Goal: Share content: Share content

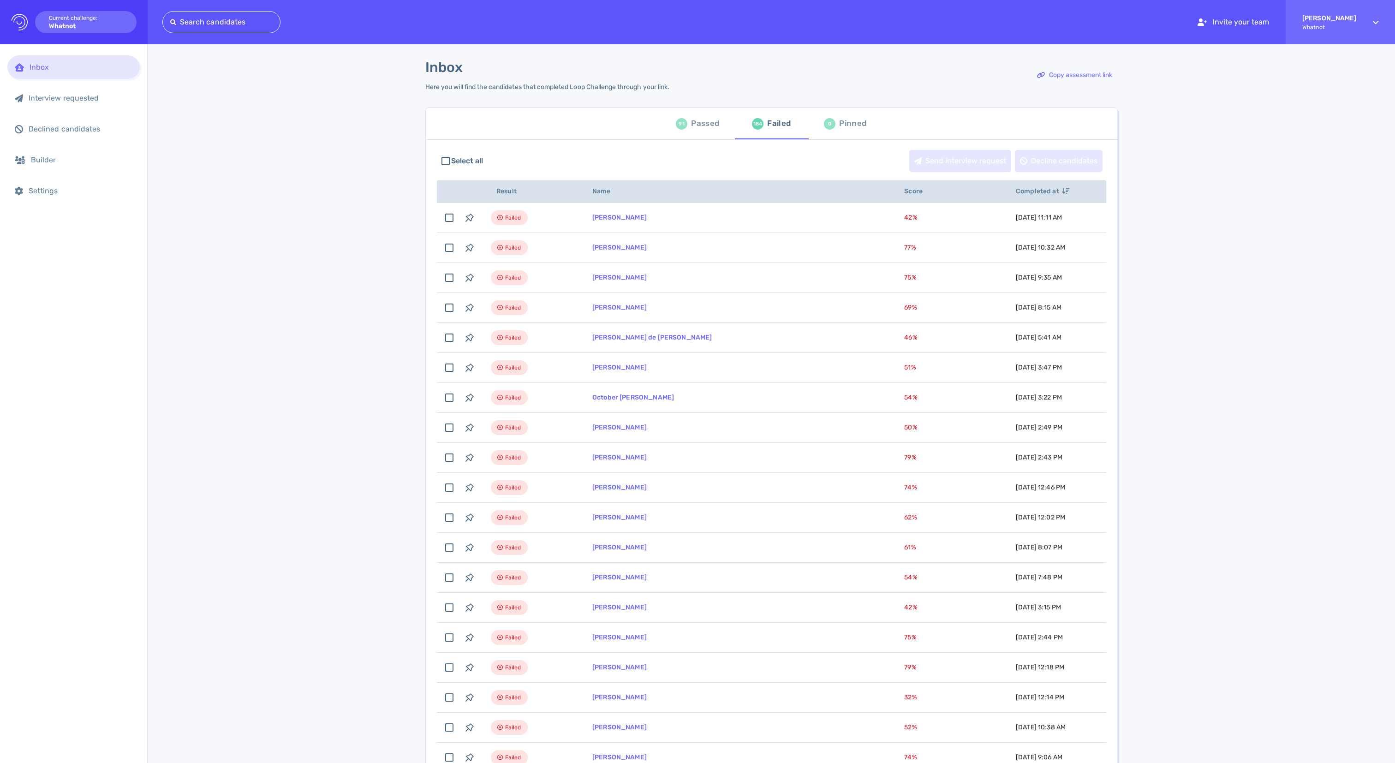
click at [691, 130] on div "Passed" at bounding box center [705, 124] width 28 height 14
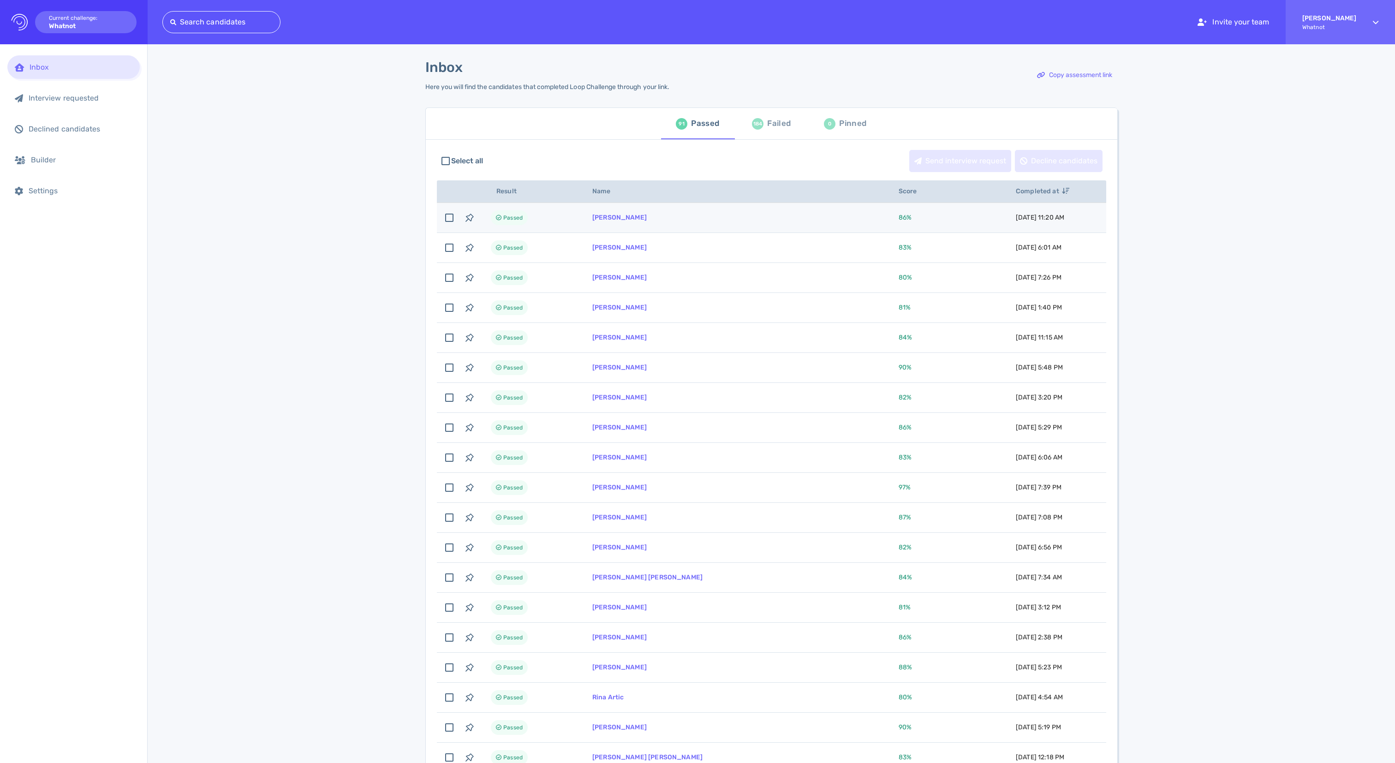
click at [766, 231] on td "[PERSON_NAME]" at bounding box center [734, 218] width 306 height 30
checkbox input "true"
click at [613, 221] on link "[PERSON_NAME]" at bounding box center [619, 218] width 54 height 8
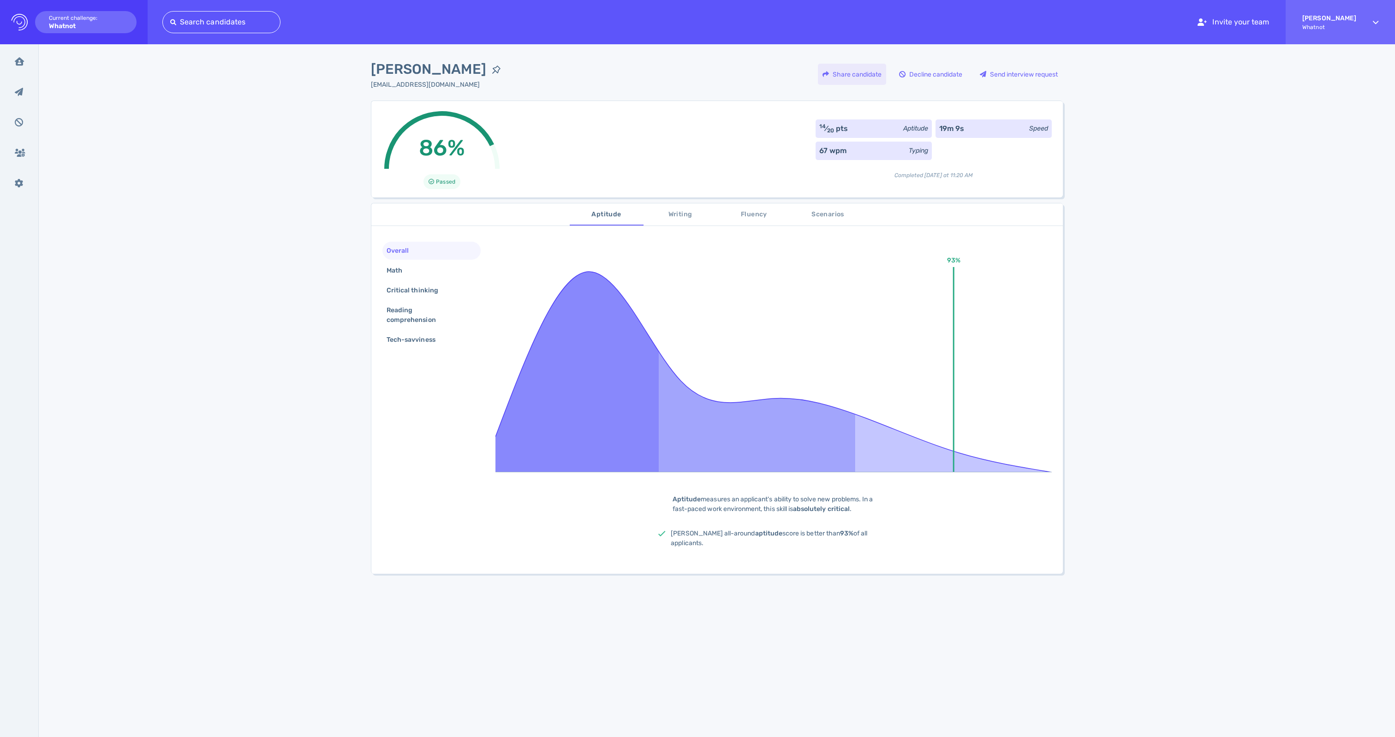
click at [818, 76] on div "Share candidate" at bounding box center [852, 74] width 68 height 21
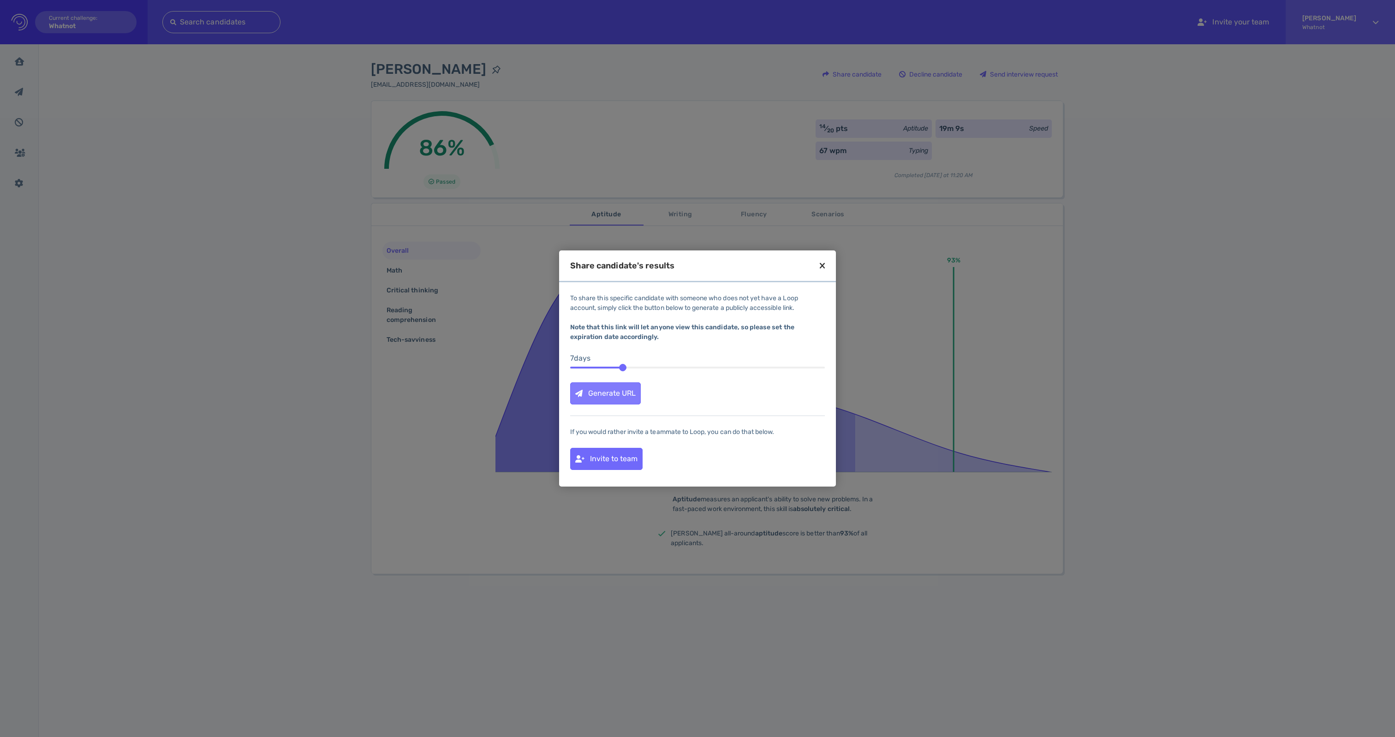
click at [610, 399] on div "Generate URL" at bounding box center [606, 393] width 70 height 21
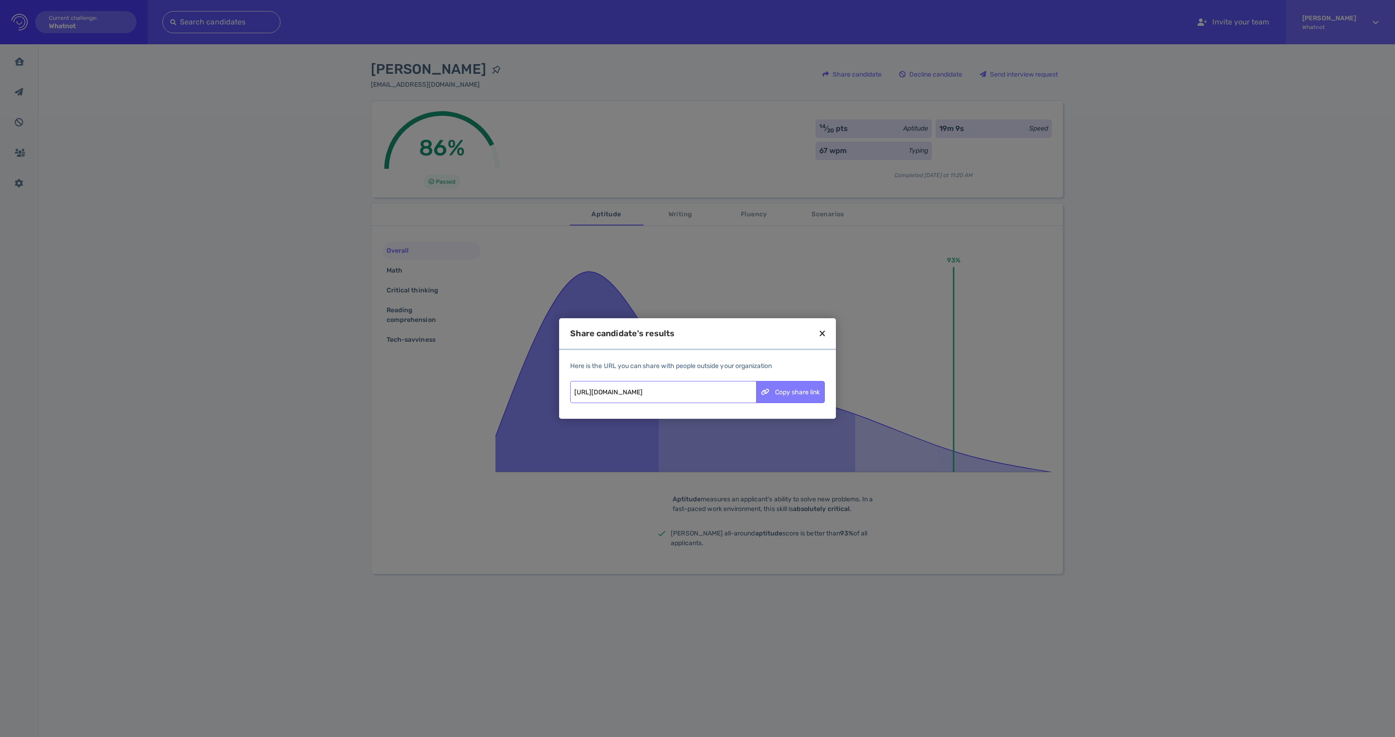
click at [773, 403] on div "Copy share link" at bounding box center [791, 392] width 68 height 21
click at [824, 329] on icon at bounding box center [822, 333] width 5 height 8
